Goal: Information Seeking & Learning: Check status

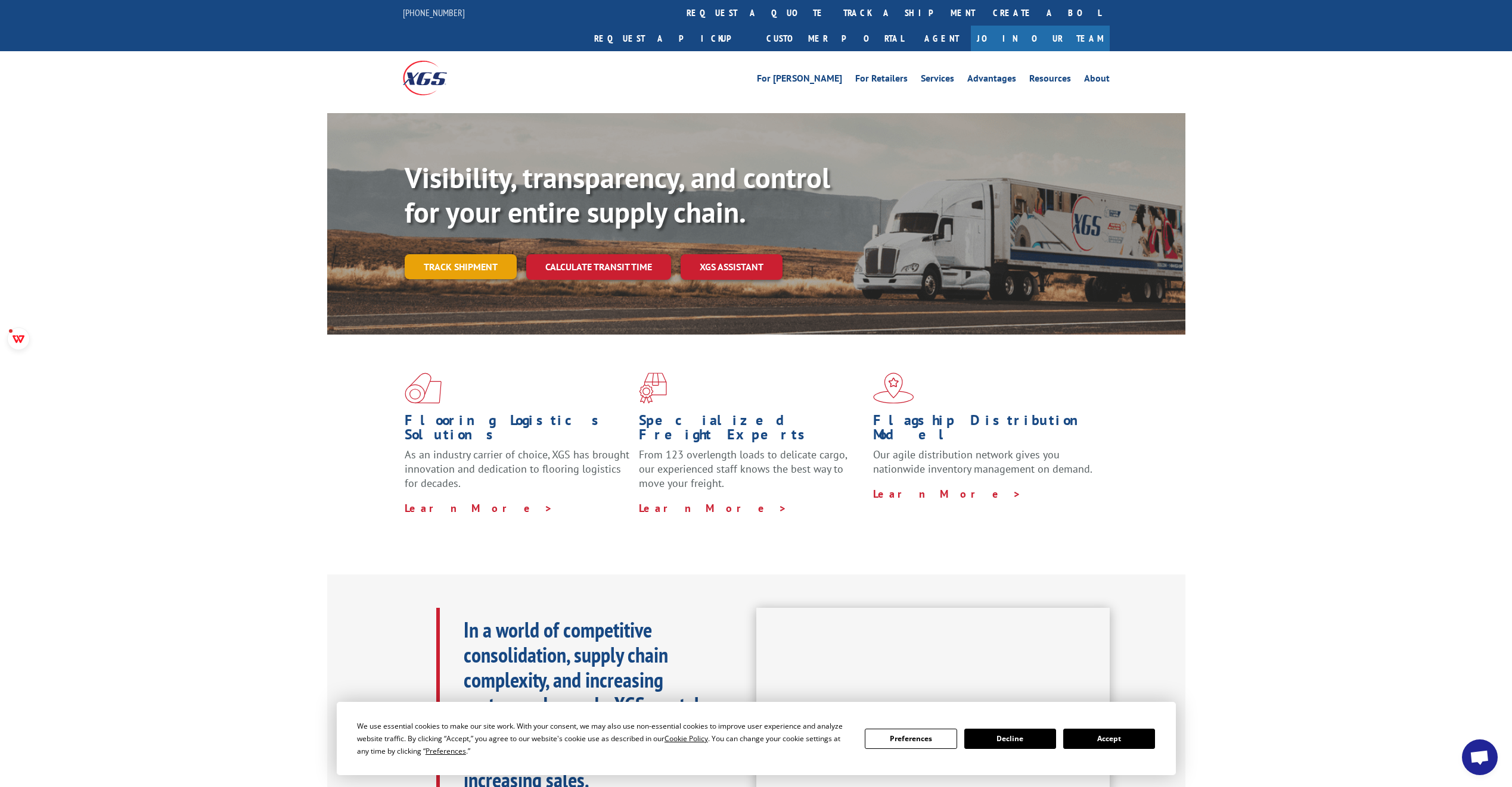
click at [460, 254] on link "Track shipment" at bounding box center [460, 267] width 112 height 25
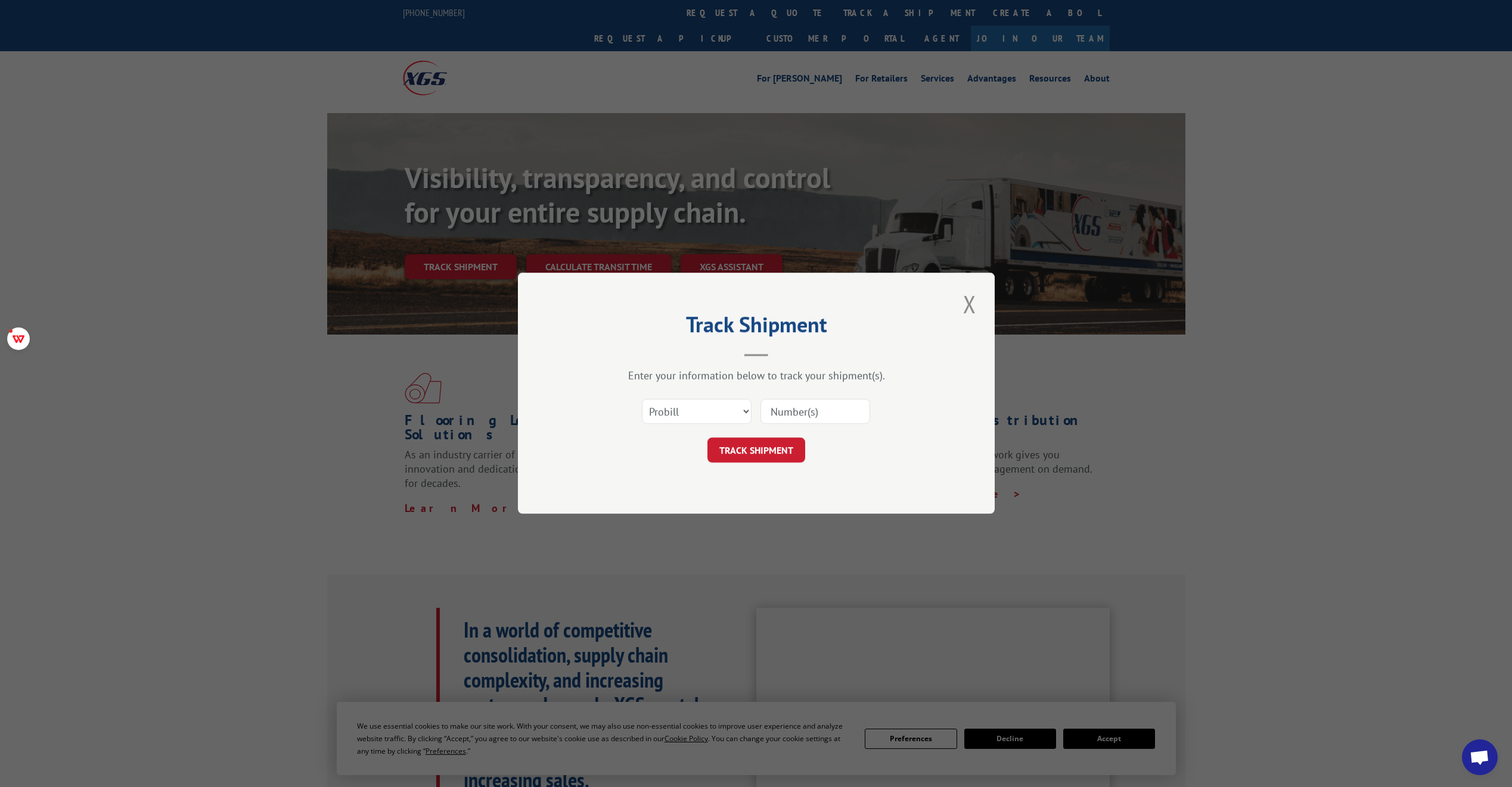
click at [811, 414] on input at bounding box center [814, 412] width 110 height 25
paste input "17386520"
type input "17386520"
click at [768, 447] on button "TRACK SHIPMENT" at bounding box center [756, 451] width 97 height 25
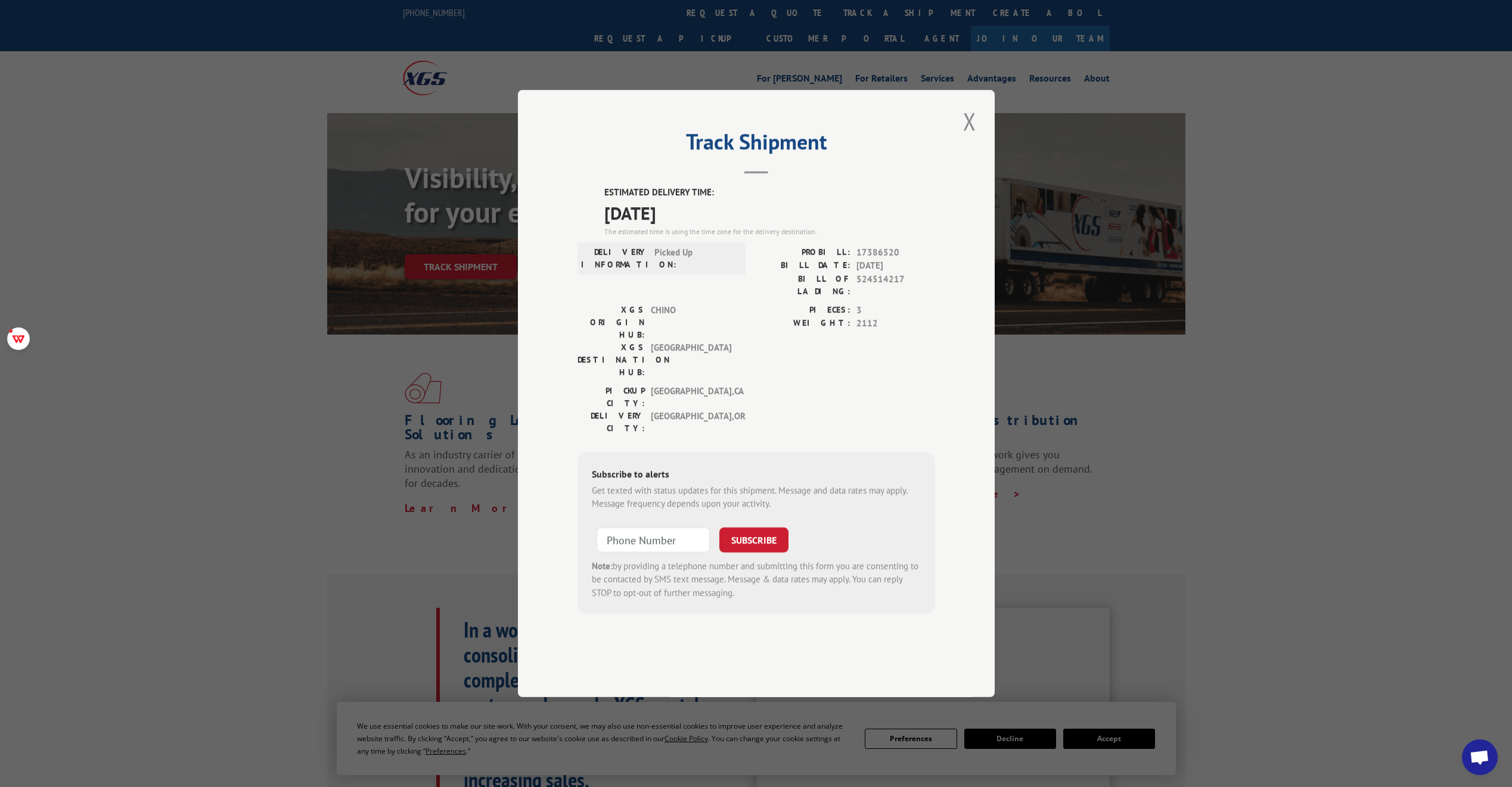
click at [774, 361] on div "PIECES: 3 WEIGHT: 2112" at bounding box center [845, 344] width 178 height 81
click at [969, 137] on button "Close modal" at bounding box center [969, 121] width 20 height 32
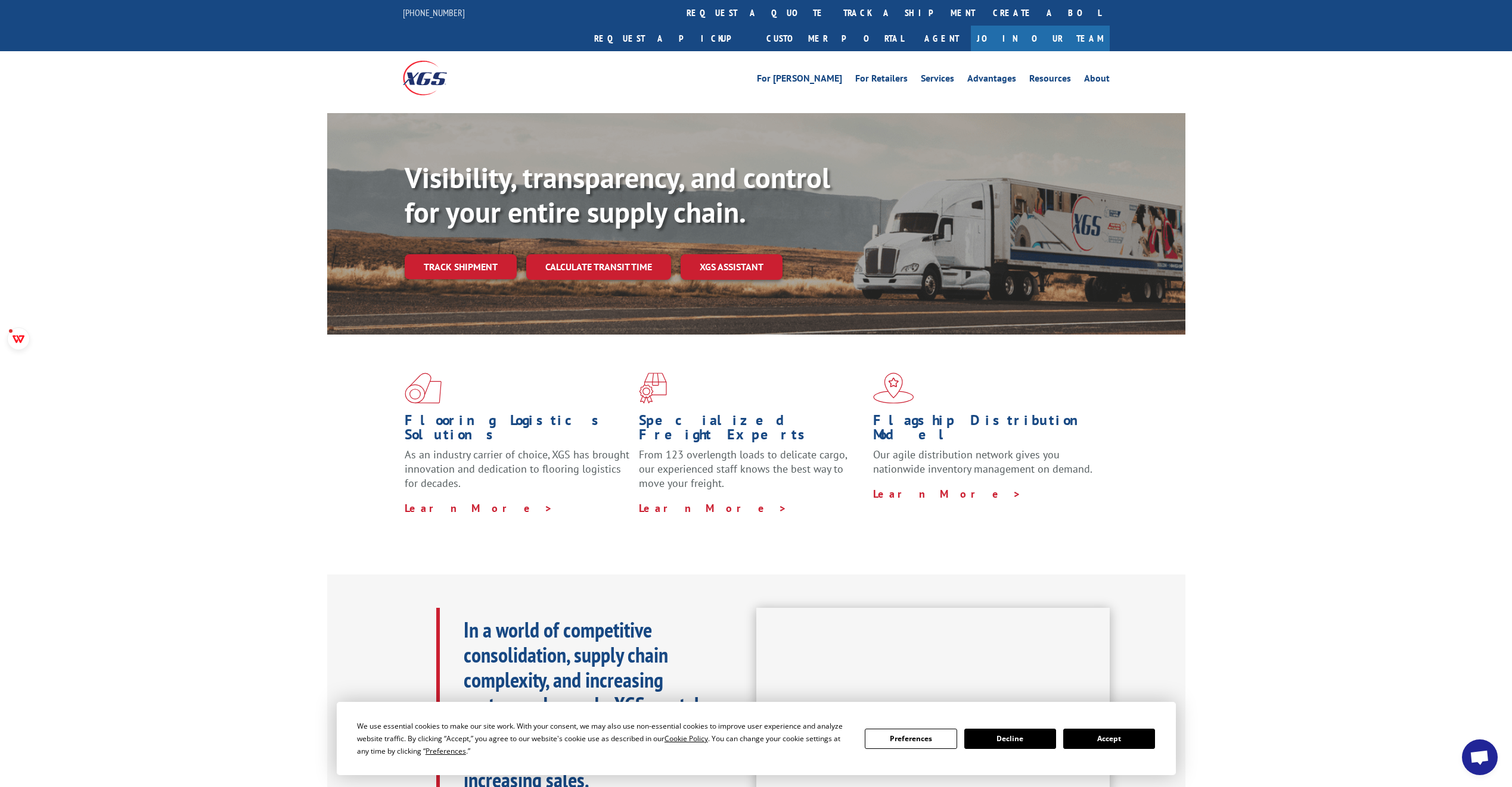
click at [1278, 407] on div "Flooring Logistics Solutions As an industry carrier of choice, XGS has brought …" at bounding box center [756, 454] width 1512 height 239
click at [1228, 393] on div "Flooring Logistics Solutions As an industry carrier of choice, XGS has brought …" at bounding box center [756, 454] width 1512 height 239
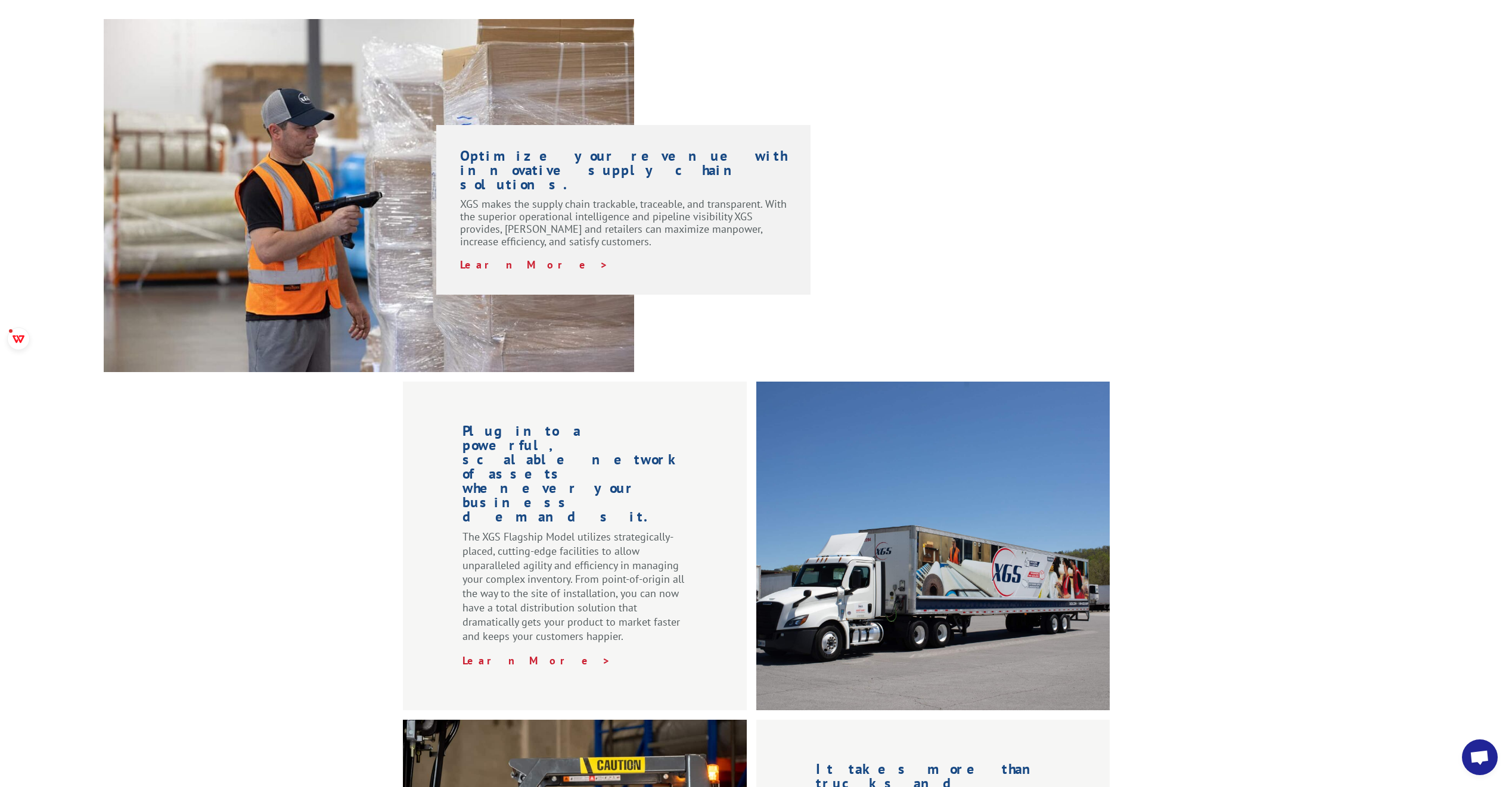
scroll to position [893, 0]
